Goal: Navigation & Orientation: Find specific page/section

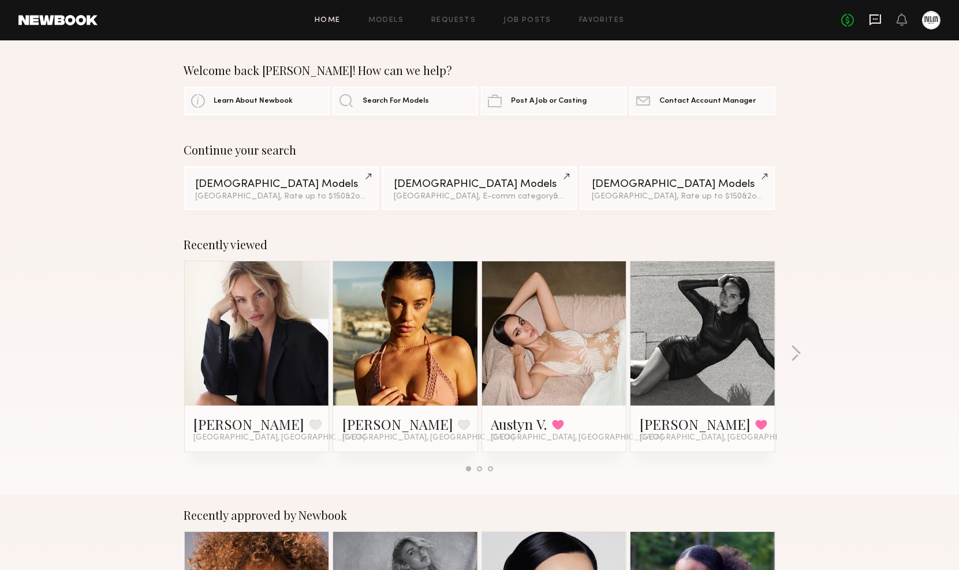
click at [875, 17] on icon at bounding box center [875, 19] width 13 height 13
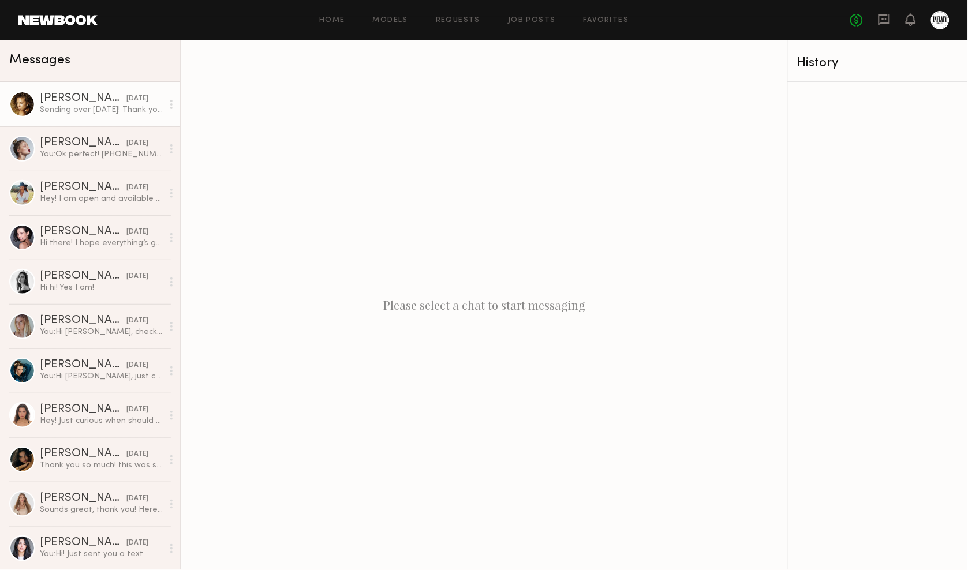
click at [98, 108] on div "Sending over today! Thank you!" at bounding box center [101, 109] width 123 height 11
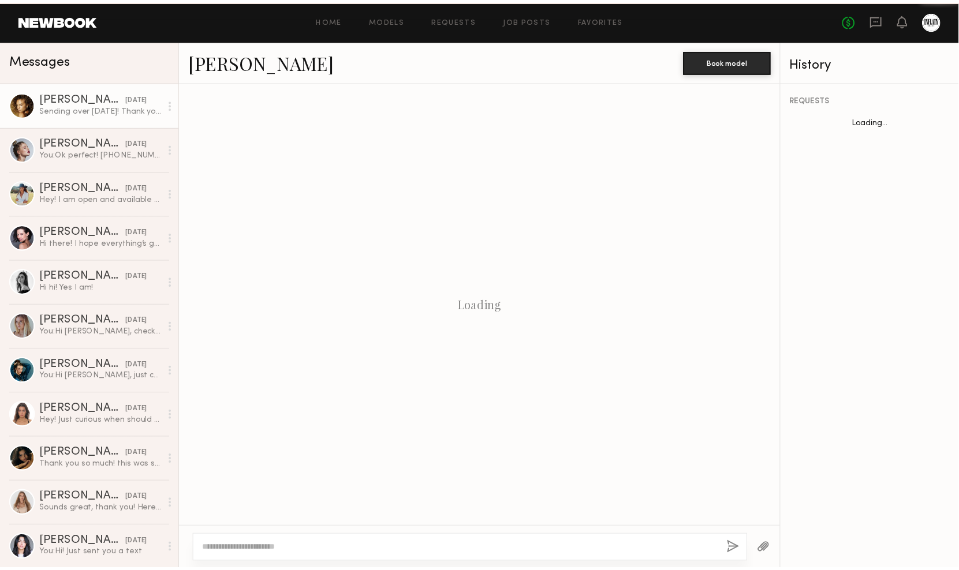
scroll to position [760, 0]
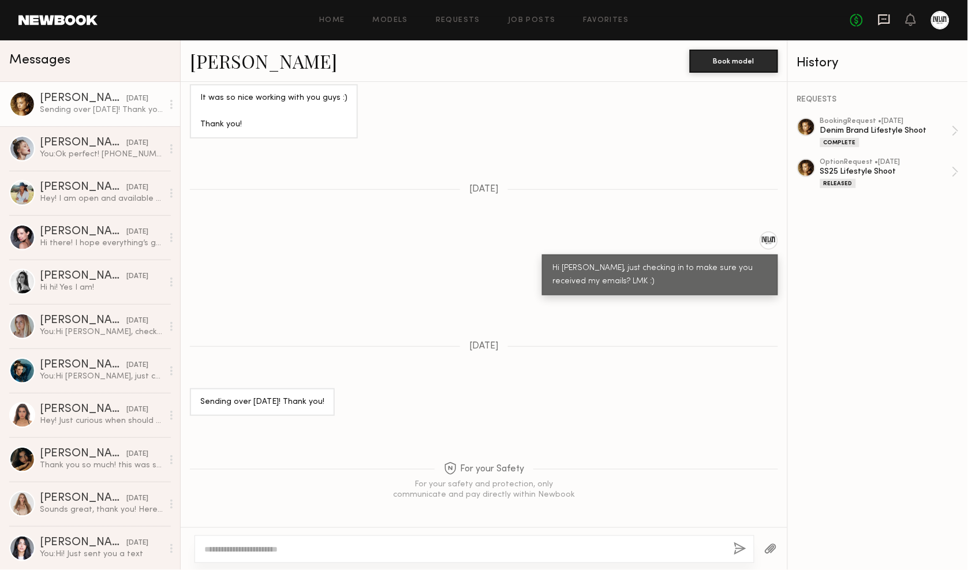
click at [883, 22] on icon at bounding box center [885, 19] width 12 height 11
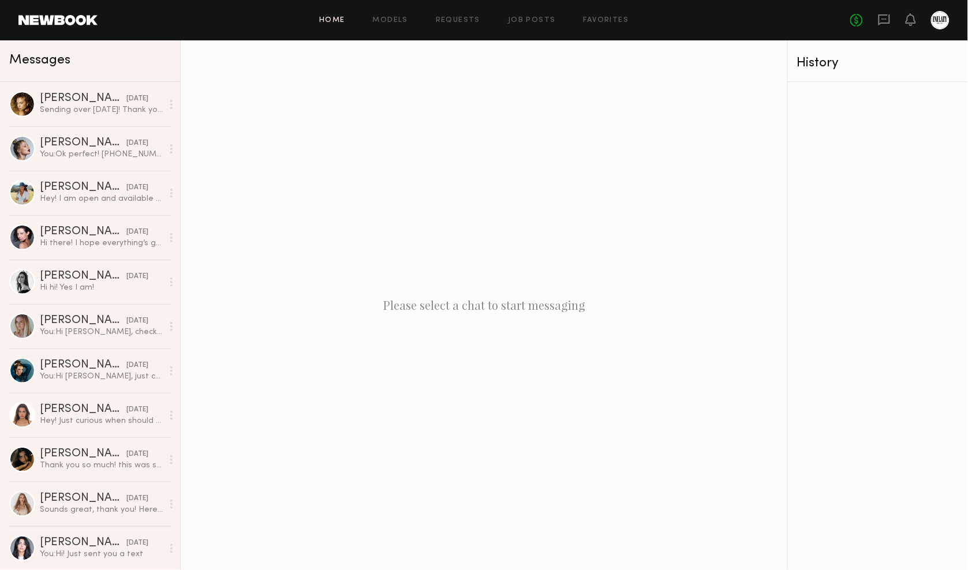
click at [338, 17] on link "Home" at bounding box center [332, 21] width 26 height 8
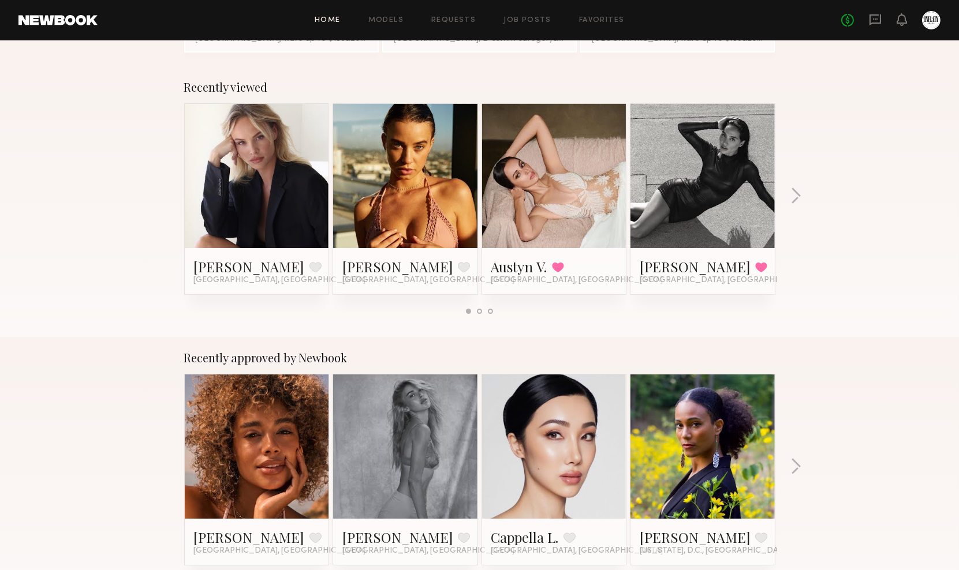
scroll to position [128, 0]
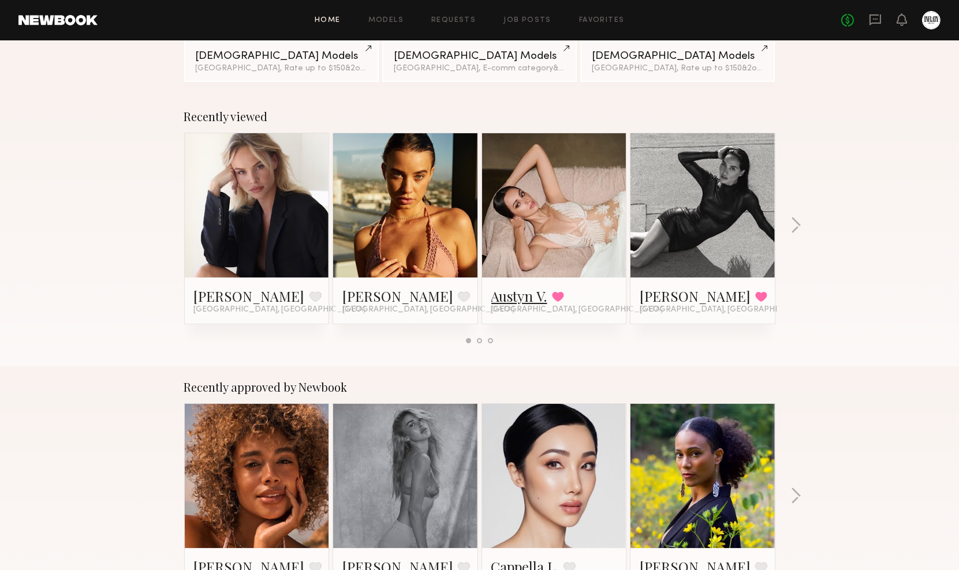
click at [520, 292] on link "Austyn V." at bounding box center [519, 296] width 56 height 18
click at [727, 243] on link at bounding box center [702, 205] width 70 height 144
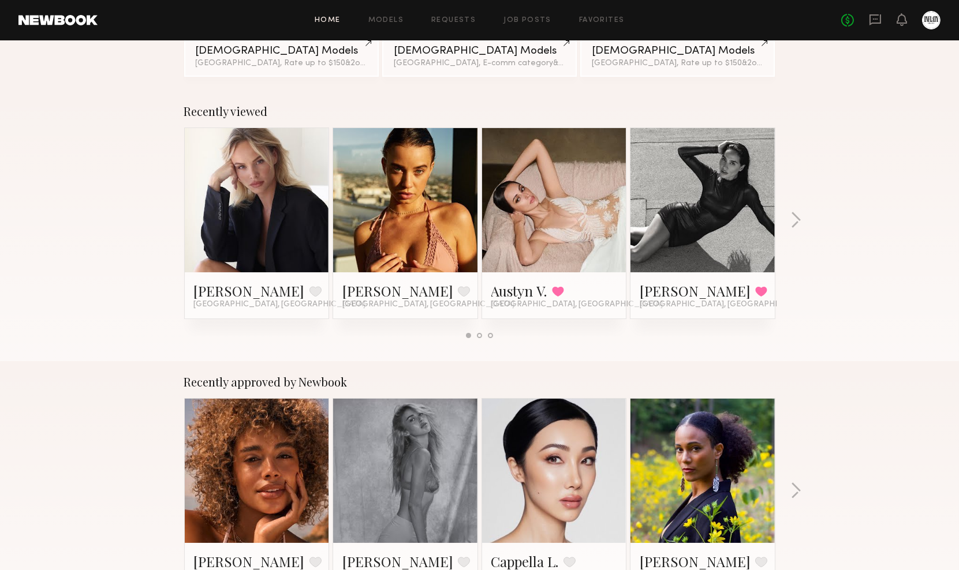
scroll to position [0, 0]
